Goal: Task Accomplishment & Management: Use online tool/utility

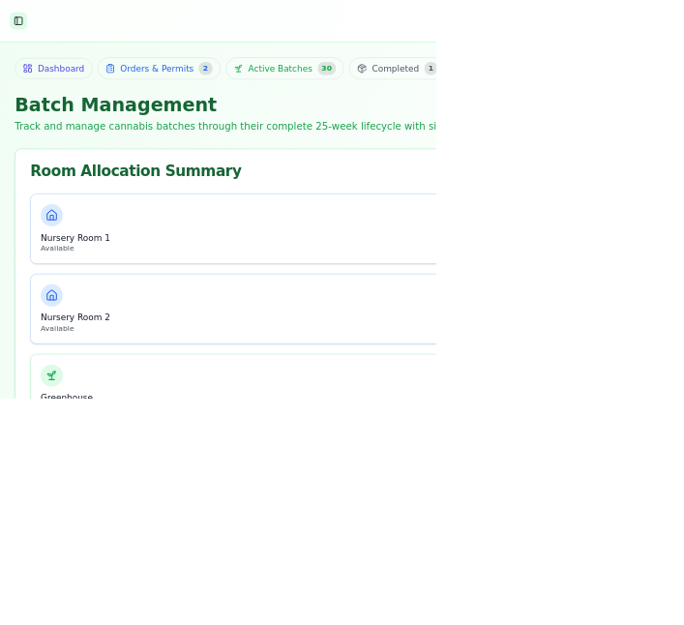
click at [33, 39] on button "Toggle Sidebar" at bounding box center [28, 32] width 27 height 27
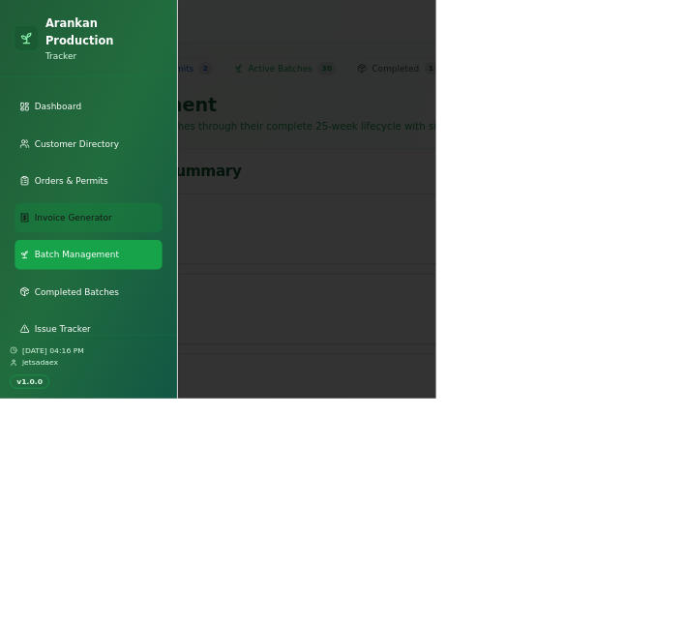
click at [151, 332] on span "Invoice Generator" at bounding box center [115, 341] width 122 height 19
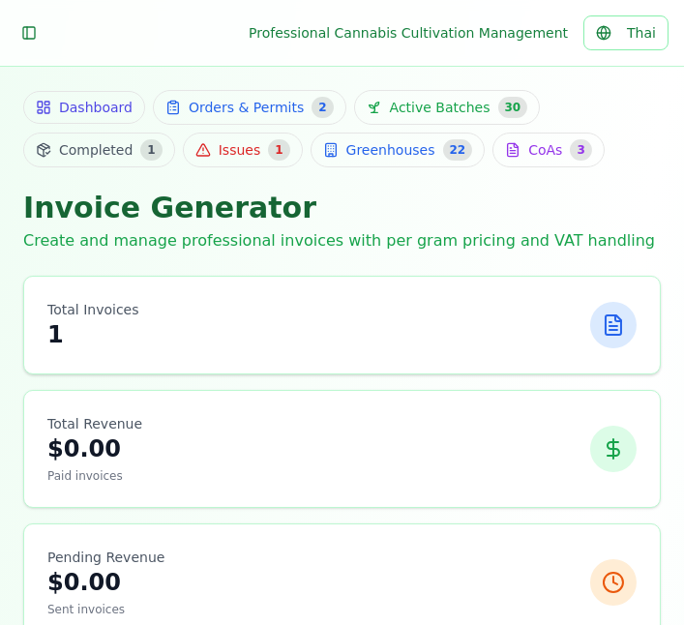
click at [517, 323] on div "Total Invoices 1" at bounding box center [341, 325] width 589 height 50
click at [620, 330] on icon at bounding box center [612, 324] width 15 height 19
click at [491, 345] on div "Total Invoices 1" at bounding box center [341, 325] width 589 height 50
click at [615, 333] on icon at bounding box center [612, 324] width 23 height 23
click at [87, 362] on div "Total Invoices 1" at bounding box center [341, 325] width 635 height 97
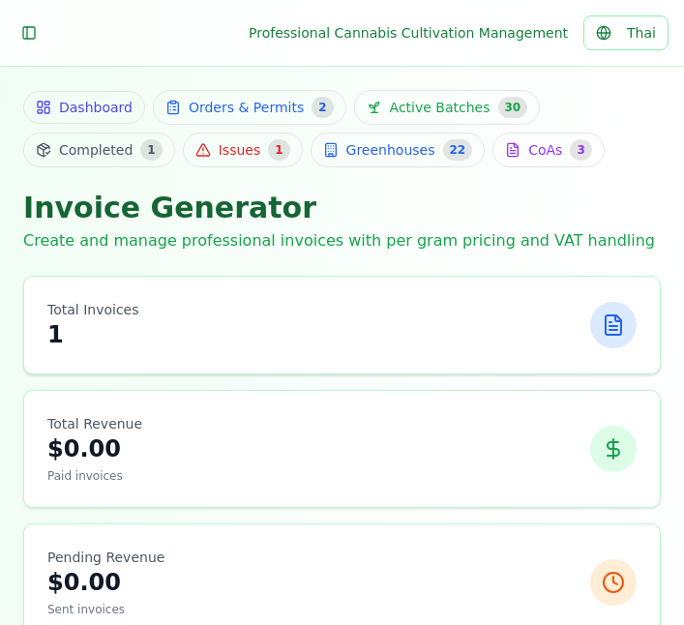
click at [619, 310] on div at bounding box center [613, 325] width 46 height 46
click at [622, 325] on icon at bounding box center [612, 324] width 23 height 23
click at [619, 323] on icon at bounding box center [612, 324] width 23 height 23
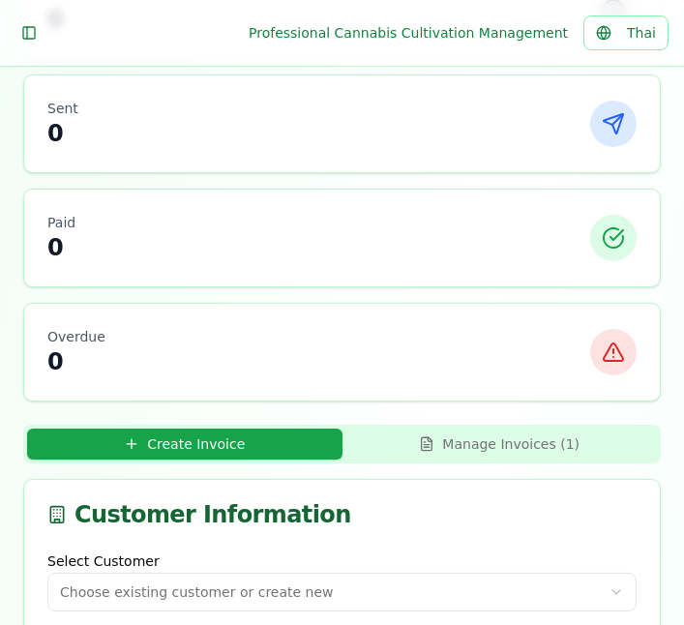
scroll to position [815, 0]
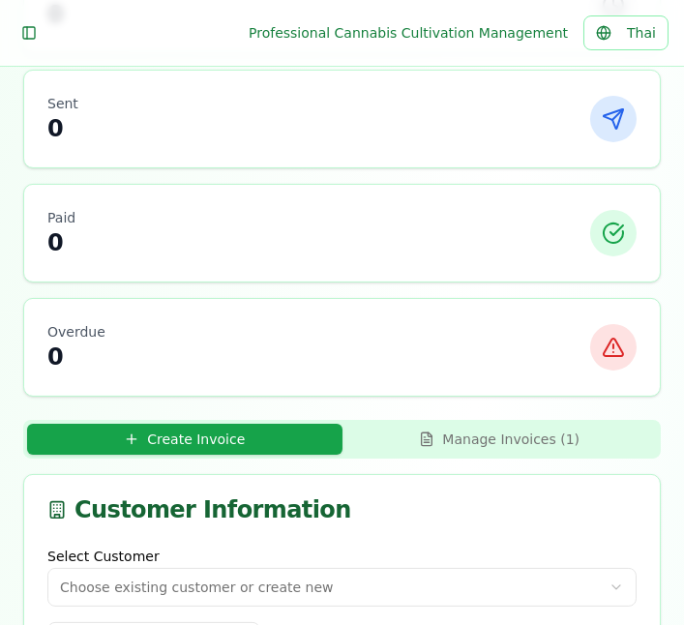
click at [579, 437] on button "Manage Invoices ( 1 )" at bounding box center [499, 438] width 315 height 31
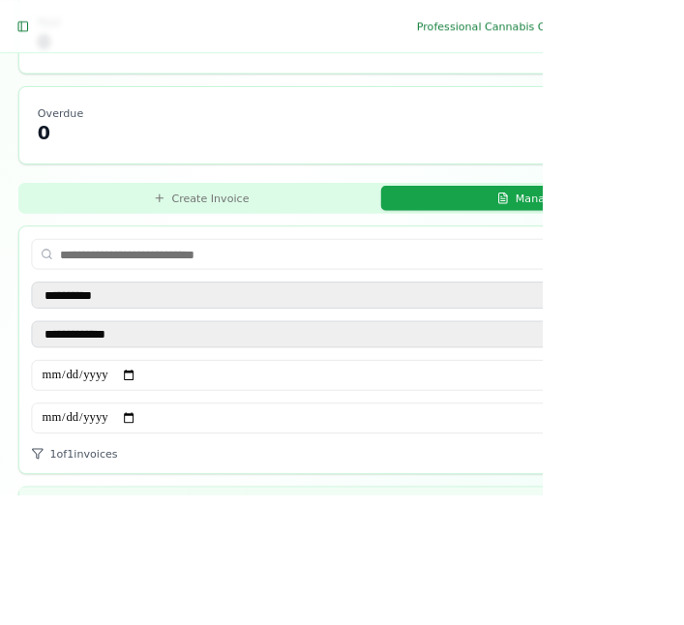
scroll to position [1055, 0]
